Goal: Task Accomplishment & Management: Complete application form

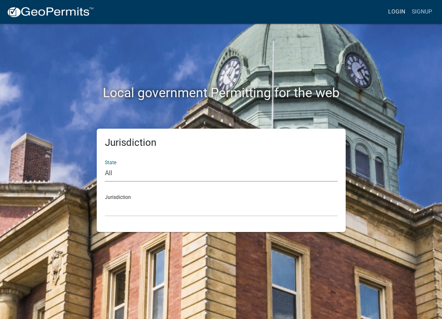
click at [399, 15] on link "Login" at bounding box center [397, 12] width 24 height 16
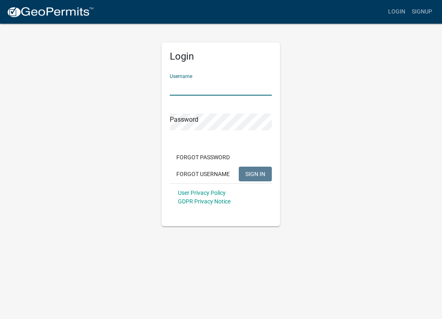
type input "rblelectricllc"
click at [256, 173] on button "SIGN IN" at bounding box center [255, 174] width 33 height 15
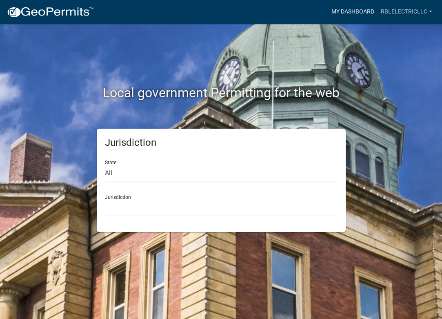
click at [364, 15] on link "My Dashboard" at bounding box center [352, 12] width 49 height 16
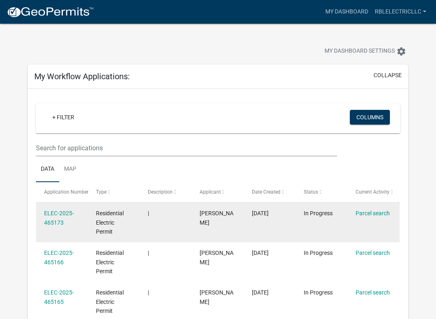
click at [176, 223] on datatable-body-cell "|" at bounding box center [166, 222] width 52 height 40
click at [375, 211] on link "Parcel search" at bounding box center [373, 213] width 34 height 7
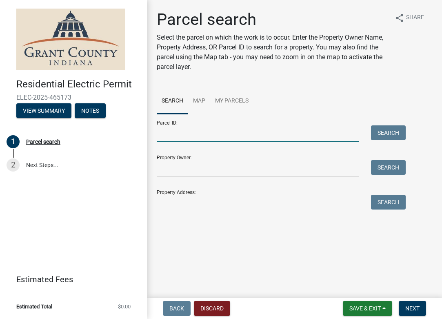
click at [254, 136] on input "Parcel ID:" at bounding box center [258, 133] width 202 height 17
click at [231, 169] on input "Property Owner:" at bounding box center [258, 168] width 202 height 17
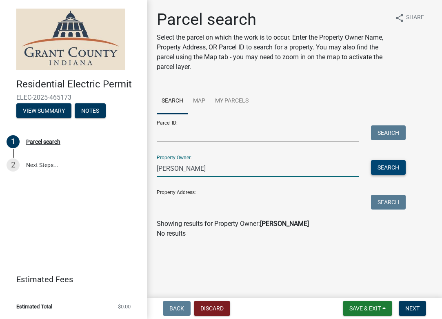
click at [381, 167] on button "Search" at bounding box center [388, 167] width 35 height 15
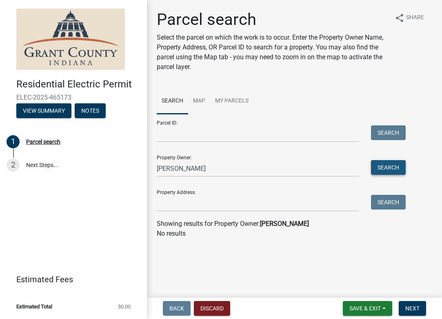
click at [397, 167] on button "Search" at bounding box center [388, 167] width 35 height 15
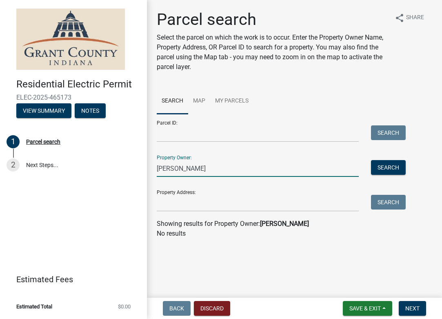
click at [173, 168] on input "[PERSON_NAME]" at bounding box center [258, 168] width 202 height 17
type input "[PERSON_NAME]"
click at [391, 167] on button "Search" at bounding box center [388, 167] width 35 height 15
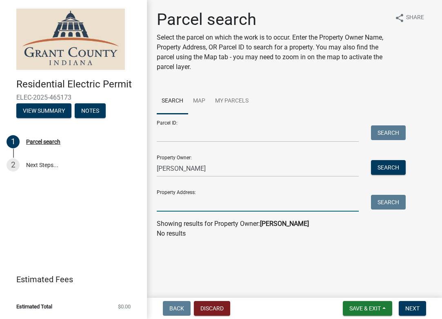
click at [191, 196] on input "Property Address:" at bounding box center [258, 203] width 202 height 17
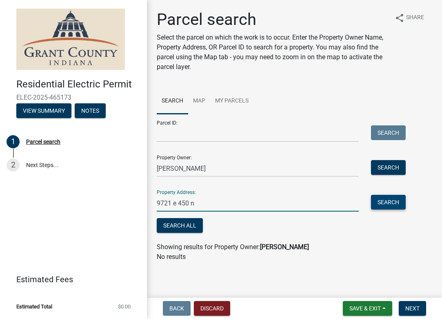
type input "9721 e 450 n"
click at [378, 200] on button "Search" at bounding box center [388, 202] width 35 height 15
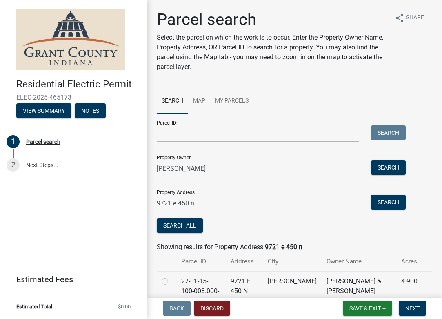
scroll to position [12, 0]
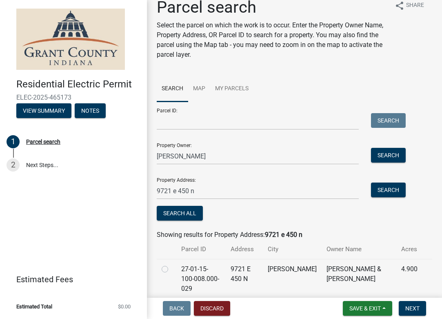
click at [171, 264] on label at bounding box center [171, 264] width 0 height 0
click at [171, 269] on input "radio" at bounding box center [173, 266] width 5 height 5
radio input "true"
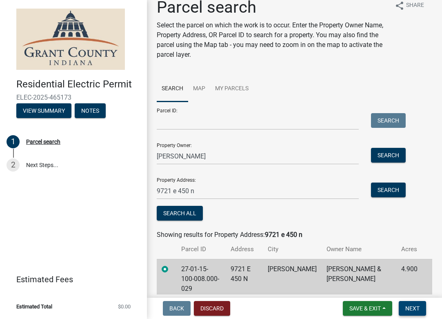
click at [413, 307] on span "Next" at bounding box center [412, 308] width 14 height 7
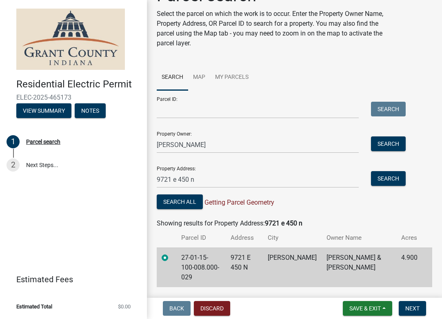
scroll to position [38, 0]
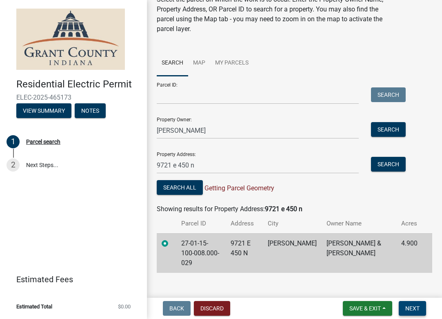
click at [410, 307] on span "Next" at bounding box center [412, 308] width 14 height 7
click at [182, 183] on button "Search All" at bounding box center [180, 187] width 46 height 15
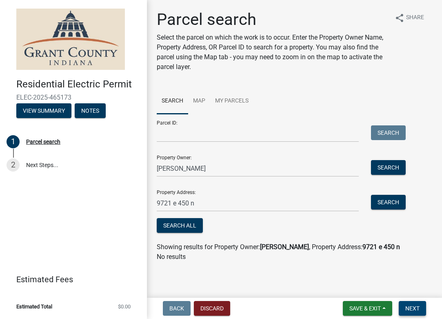
click at [419, 309] on span "Next" at bounding box center [412, 308] width 14 height 7
click at [384, 202] on button "Search" at bounding box center [388, 202] width 35 height 15
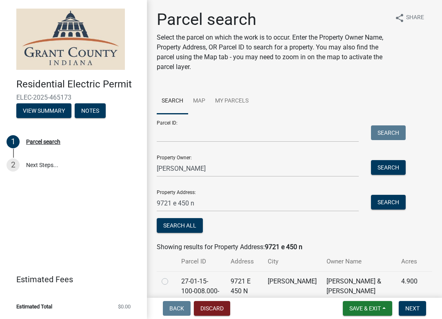
scroll to position [38, 0]
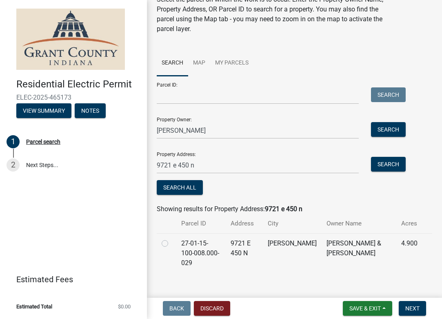
click at [171, 238] on label at bounding box center [171, 238] width 0 height 0
click at [171, 244] on input "radio" at bounding box center [173, 240] width 5 height 5
radio input "true"
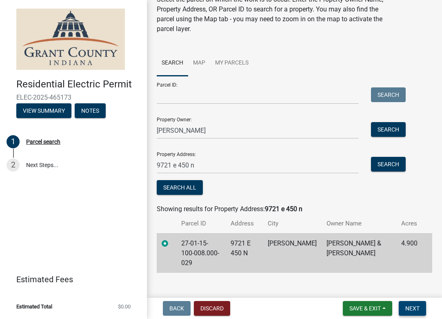
click at [413, 307] on span "Next" at bounding box center [412, 308] width 14 height 7
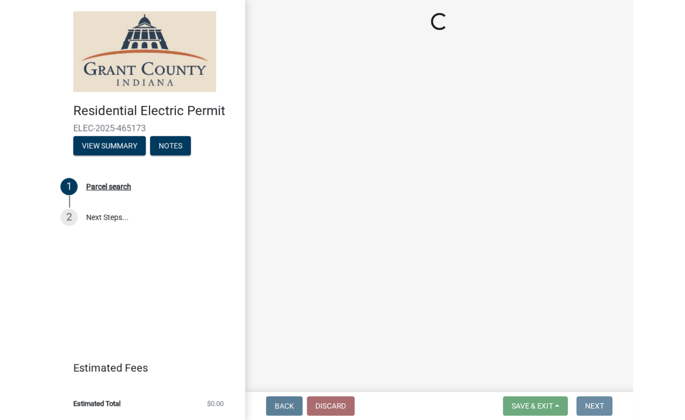
scroll to position [0, 0]
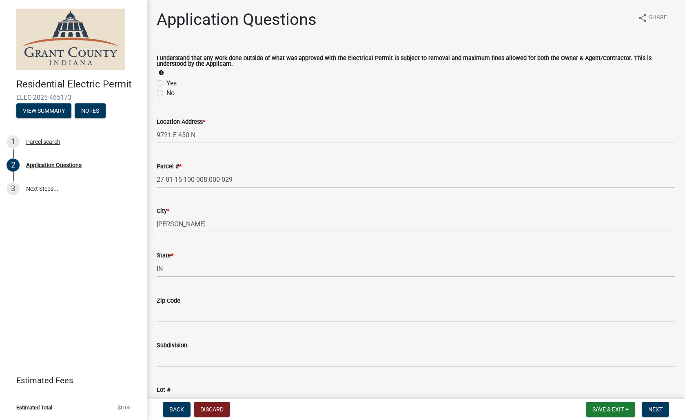
click at [167, 83] on label "Yes" at bounding box center [172, 83] width 10 height 10
click at [167, 83] on input "Yes" at bounding box center [169, 80] width 5 height 5
radio input "true"
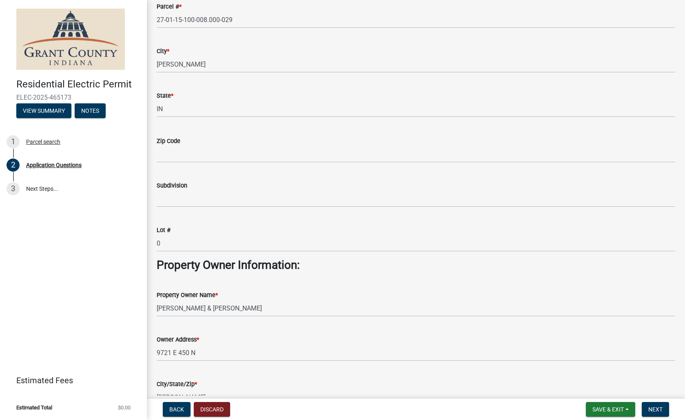
scroll to position [145, 0]
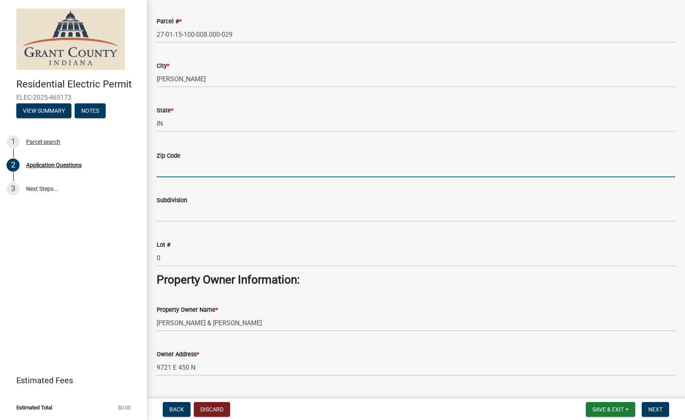
click at [200, 165] on input "Zip Code" at bounding box center [416, 168] width 519 height 17
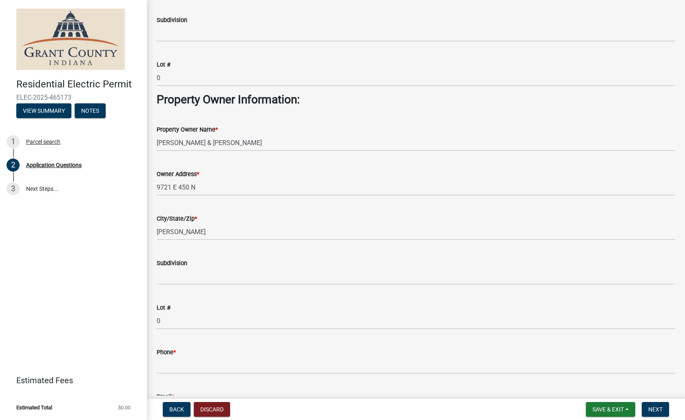
scroll to position [485, 0]
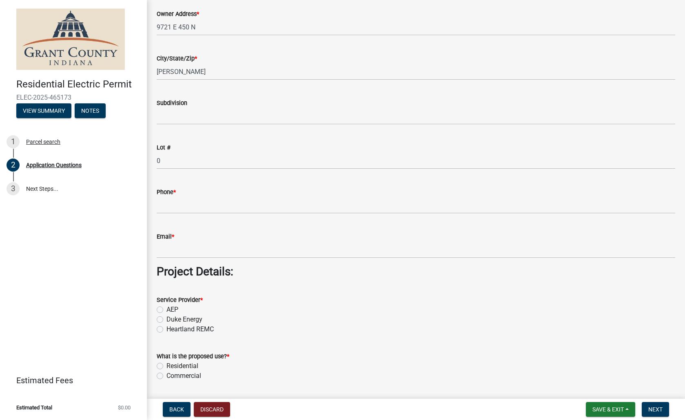
type input "46991"
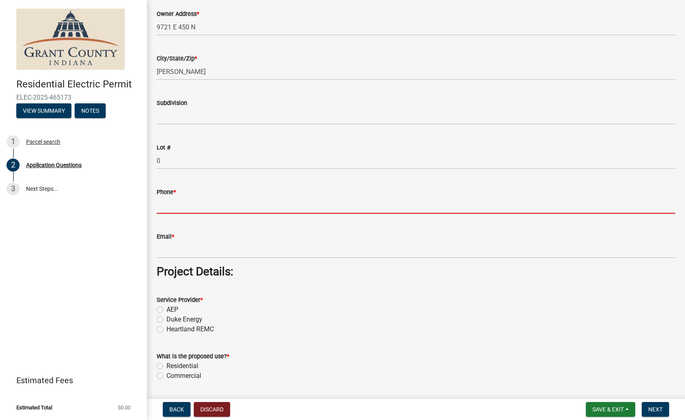
click at [296, 205] on input "Phone *" at bounding box center [416, 205] width 519 height 17
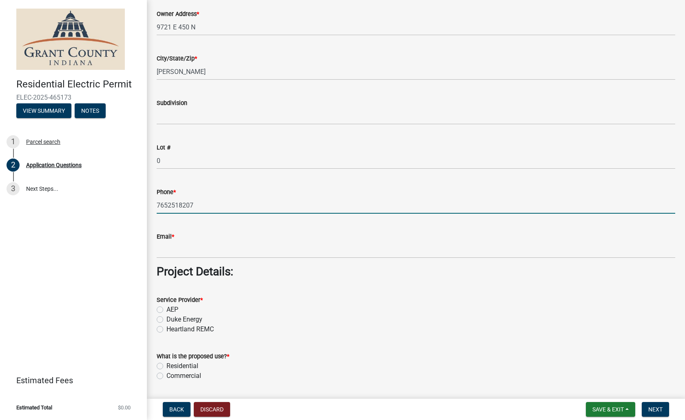
type input "7652518207"
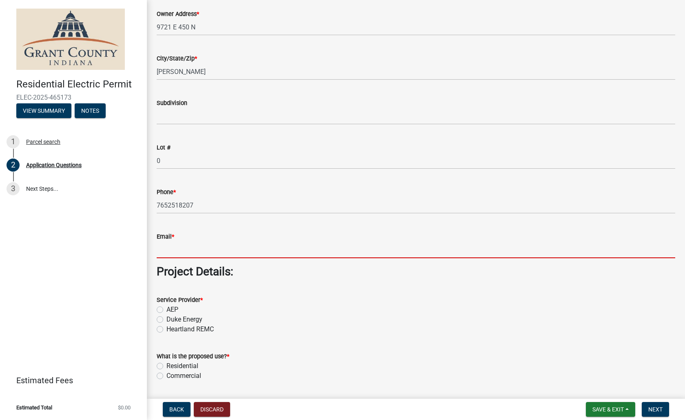
click at [289, 248] on input "Email *" at bounding box center [416, 249] width 519 height 17
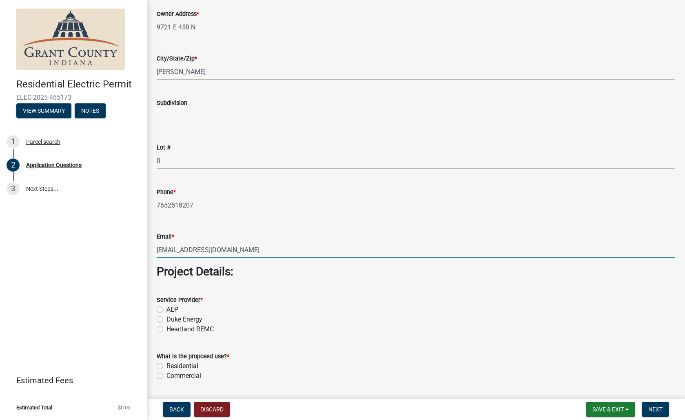
scroll to position [500, 0]
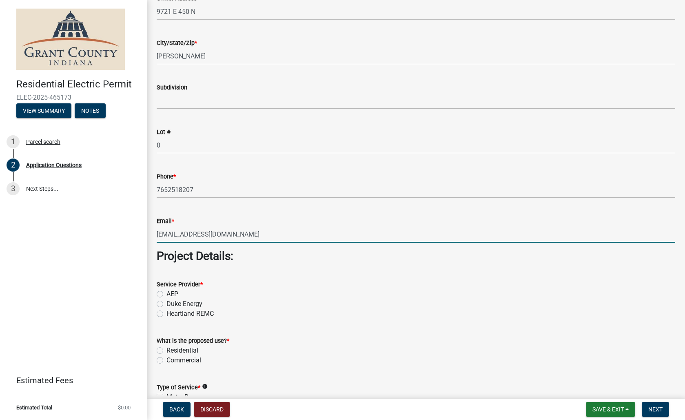
type input "[EMAIL_ADDRESS][DOMAIN_NAME]"
click at [163, 293] on div "AEP" at bounding box center [416, 294] width 519 height 10
click at [164, 295] on div "AEP" at bounding box center [416, 294] width 519 height 10
click at [167, 293] on label "AEP" at bounding box center [173, 294] width 12 height 10
click at [167, 293] on input "AEP" at bounding box center [169, 291] width 5 height 5
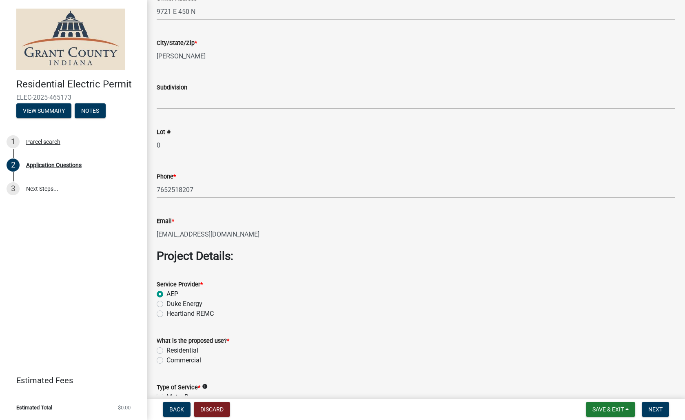
radio input "true"
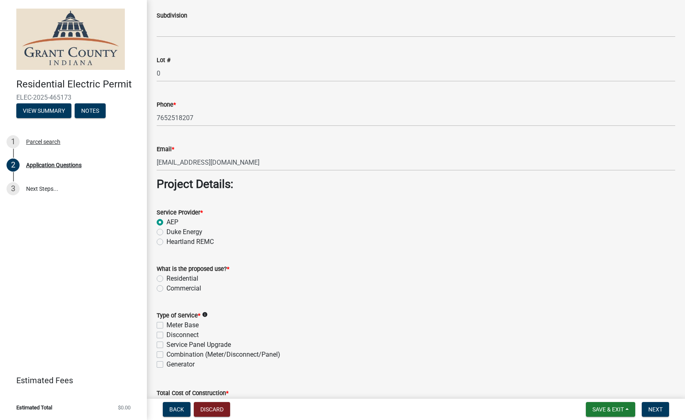
scroll to position [654, 0]
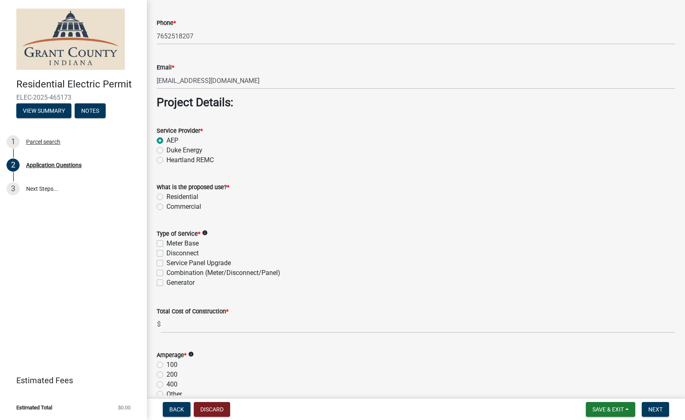
click at [167, 198] on label "Residential" at bounding box center [183, 197] width 32 height 10
click at [167, 197] on input "Residential" at bounding box center [169, 194] width 5 height 5
radio input "true"
click at [167, 271] on label "Combination (Meter/Disconnect/Panel)" at bounding box center [224, 273] width 114 height 10
click at [167, 271] on input "Combination (Meter/Disconnect/Panel)" at bounding box center [169, 270] width 5 height 5
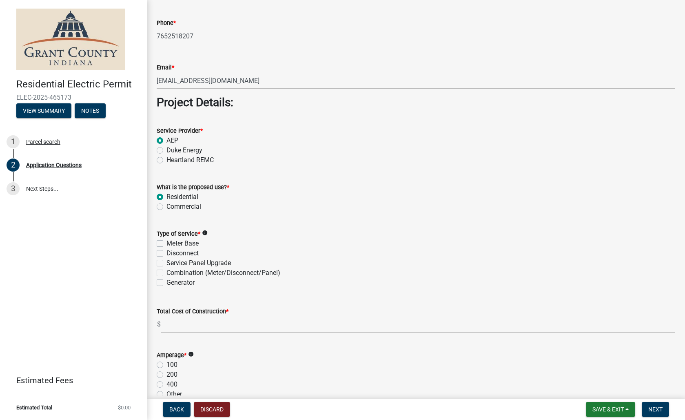
checkbox input "true"
checkbox input "false"
checkbox input "true"
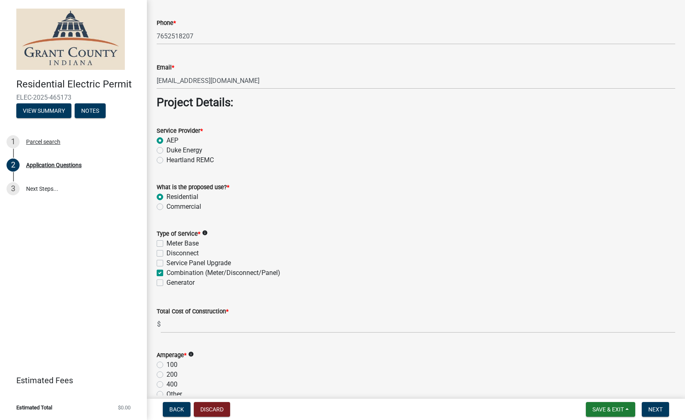
checkbox input "false"
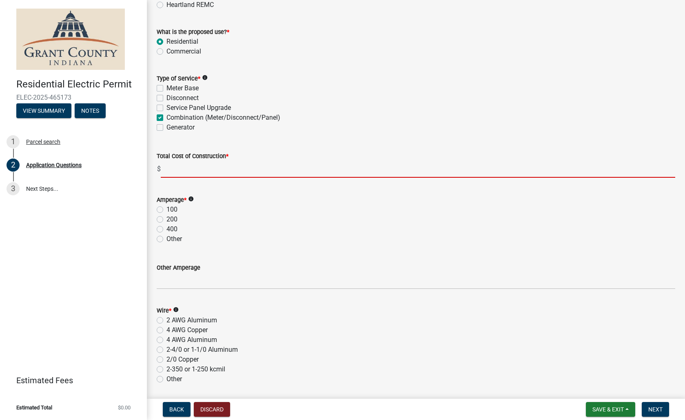
click at [246, 176] on input "text" at bounding box center [418, 169] width 515 height 17
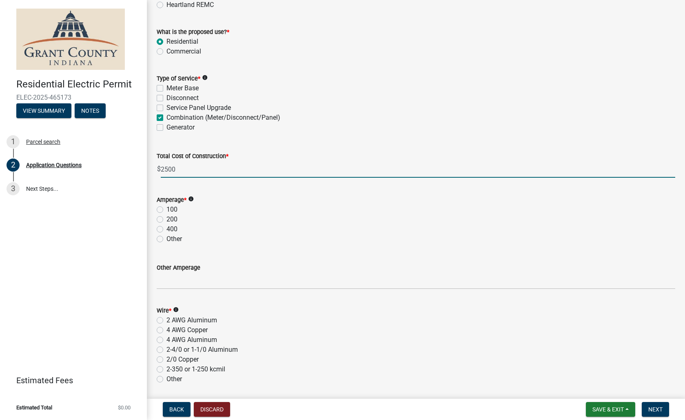
type input "2500.00"
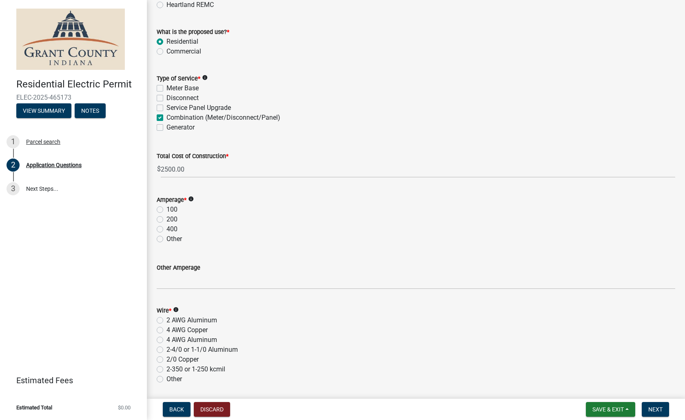
click at [167, 220] on label "200" at bounding box center [172, 219] width 11 height 10
click at [167, 220] on input "200" at bounding box center [169, 216] width 5 height 5
radio input "true"
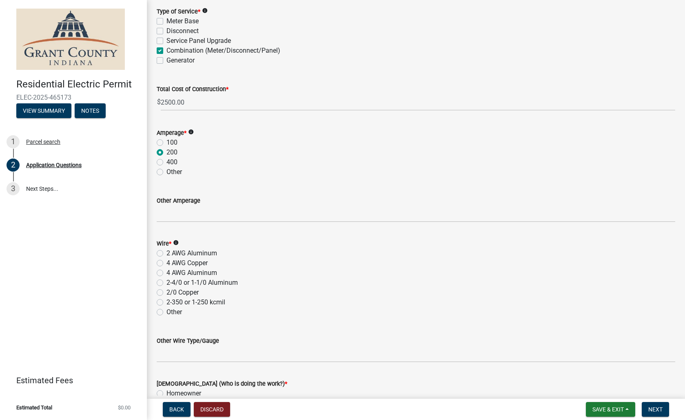
scroll to position [889, 0]
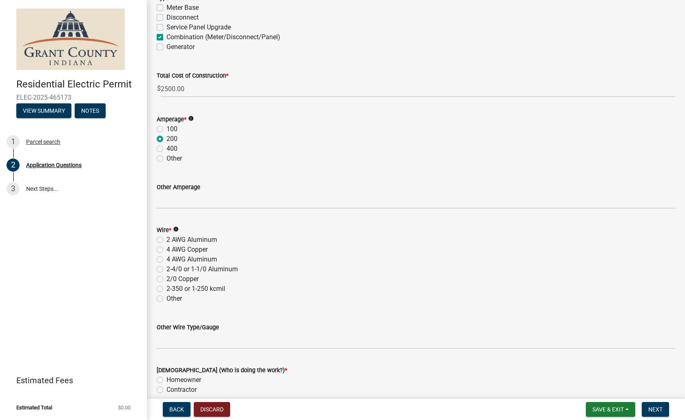
click at [167, 258] on label "4 AWG Aluminum" at bounding box center [192, 259] width 51 height 10
click at [167, 258] on input "4 AWG Aluminum" at bounding box center [169, 256] width 5 height 5
radio input "true"
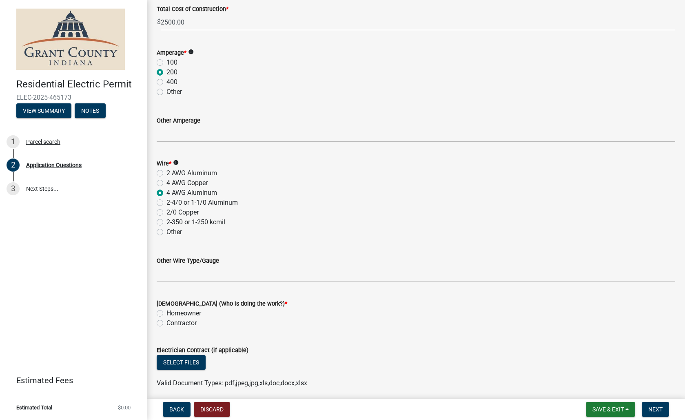
scroll to position [1014, 0]
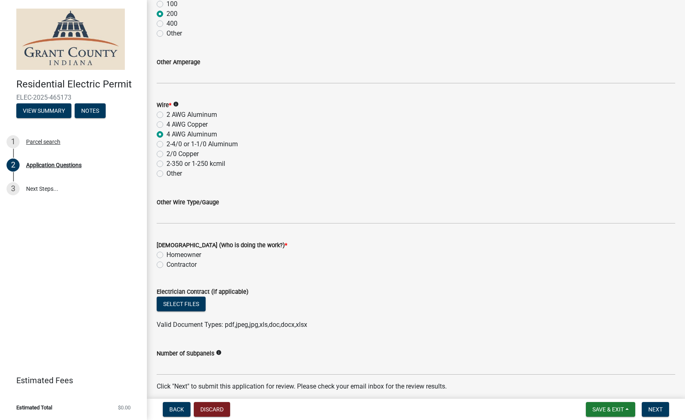
click at [167, 264] on label "Contractor" at bounding box center [182, 265] width 30 height 10
click at [167, 264] on input "Contractor" at bounding box center [169, 262] width 5 height 5
radio input "true"
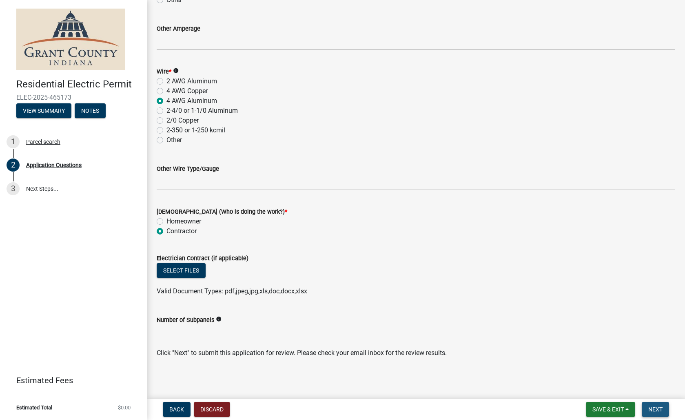
click at [442, 318] on button "Next" at bounding box center [655, 409] width 27 height 15
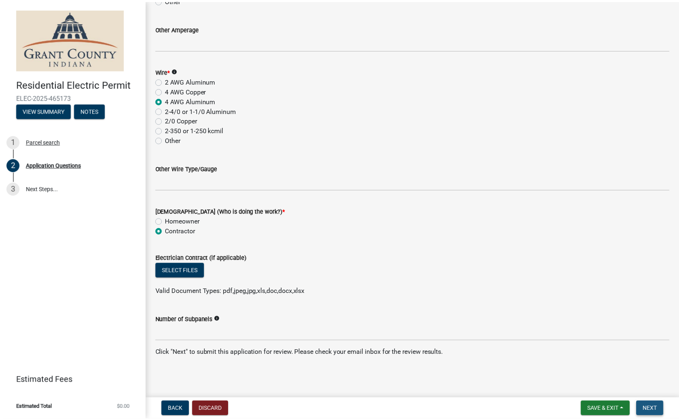
scroll to position [0, 0]
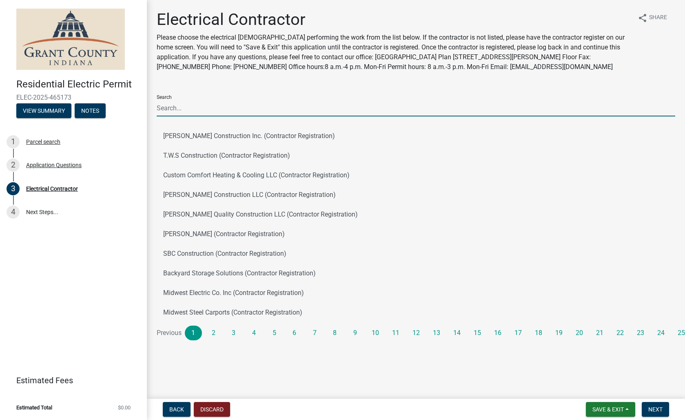
click at [194, 111] on input "Search" at bounding box center [416, 108] width 519 height 17
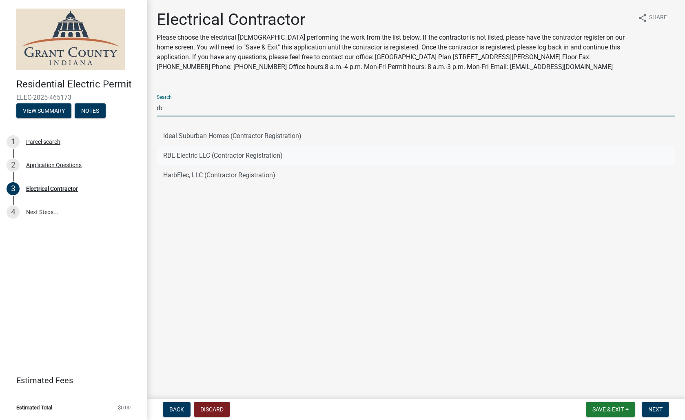
type input "rb"
click at [191, 156] on button "RBL Electric LLC (Contractor Registration)" at bounding box center [416, 156] width 519 height 20
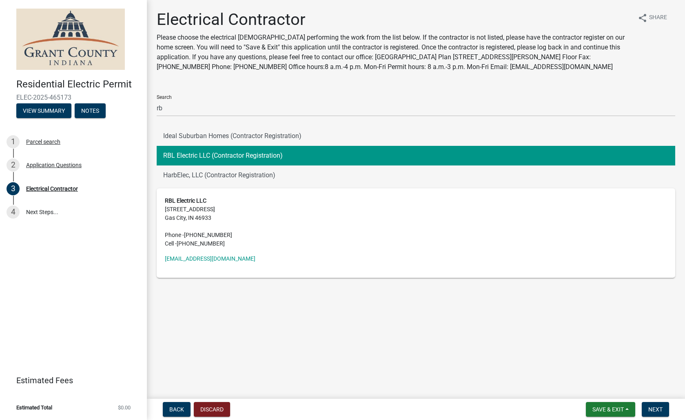
click at [194, 156] on button "RBL Electric LLC (Contractor Registration)" at bounding box center [416, 156] width 519 height 20
click at [442, 318] on span "Next" at bounding box center [656, 409] width 14 height 7
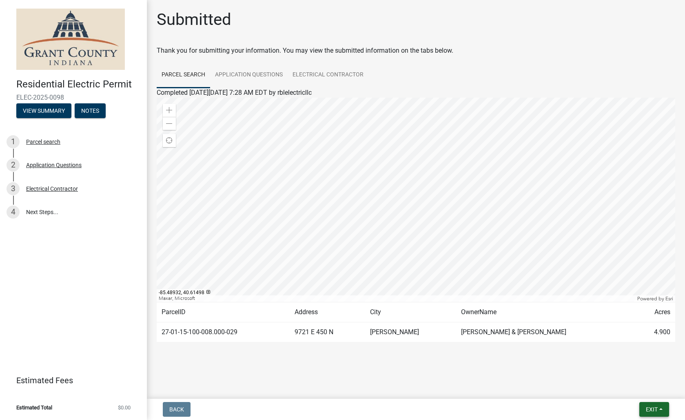
click at [442, 318] on span "Exit" at bounding box center [652, 409] width 12 height 7
click at [442, 318] on button "Save & Exit" at bounding box center [636, 388] width 65 height 20
